Goal: Task Accomplishment & Management: Manage account settings

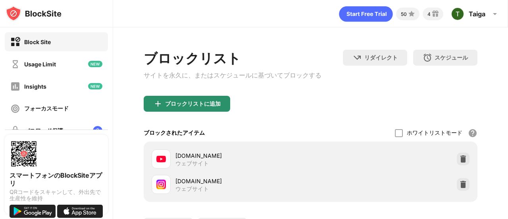
click at [206, 109] on div "ブロックリストに追加" at bounding box center [187, 104] width 87 height 16
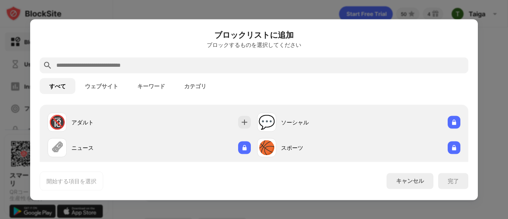
scroll to position [21, 0]
click at [290, 62] on input "text" at bounding box center [261, 65] width 410 height 10
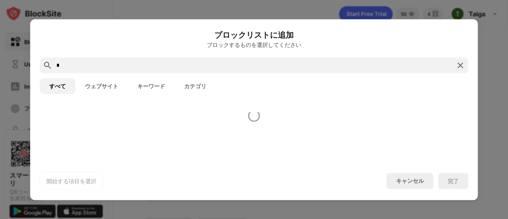
scroll to position [0, 0]
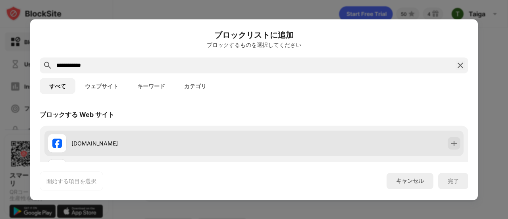
type input "**********"
click at [450, 140] on img at bounding box center [454, 143] width 8 height 8
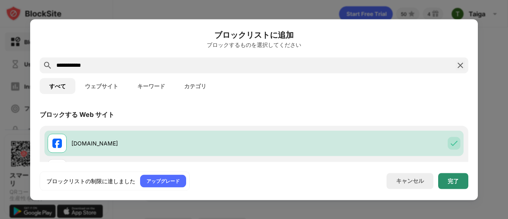
click at [459, 177] on div "完了" at bounding box center [453, 181] width 30 height 16
